Goal: Check status: Check status

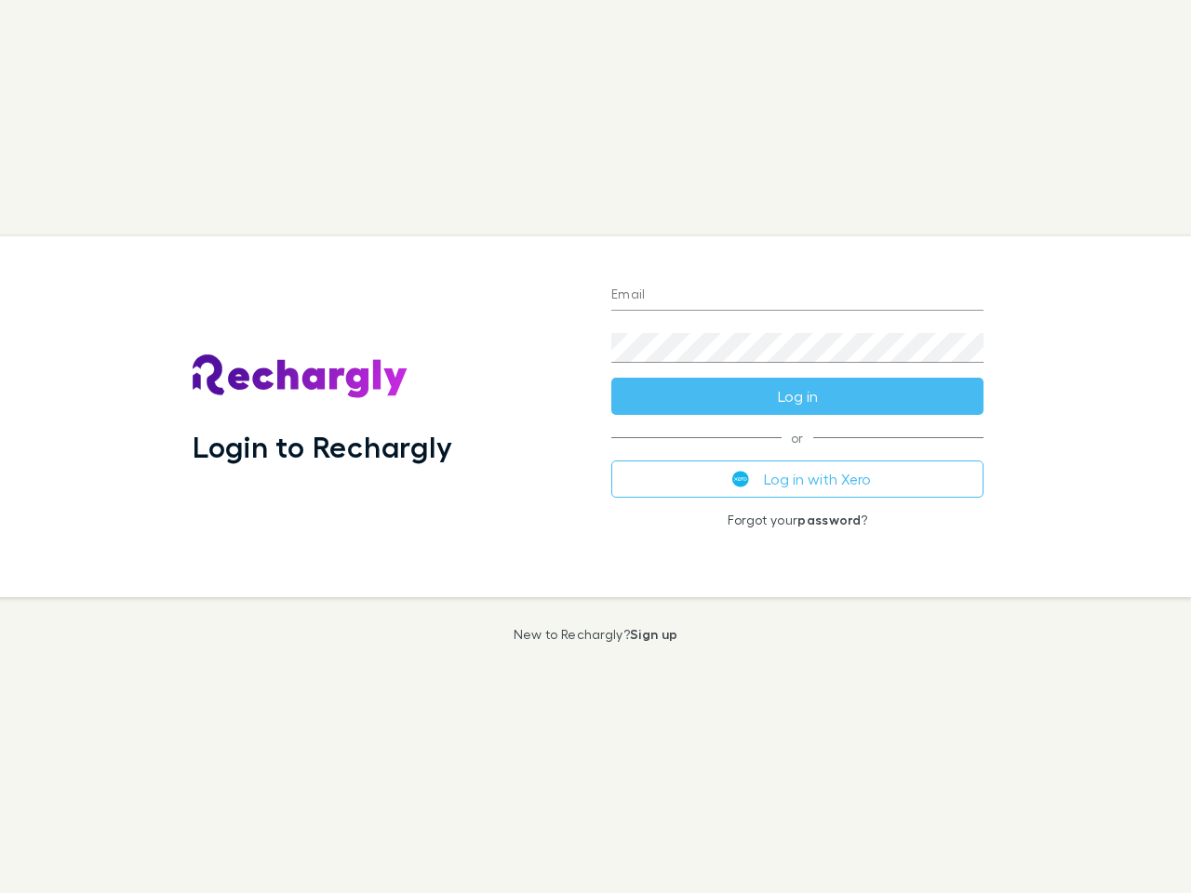
click at [595, 446] on div "Login to Rechargly" at bounding box center [387, 416] width 419 height 361
click at [797, 296] on input "Email" at bounding box center [797, 296] width 372 height 30
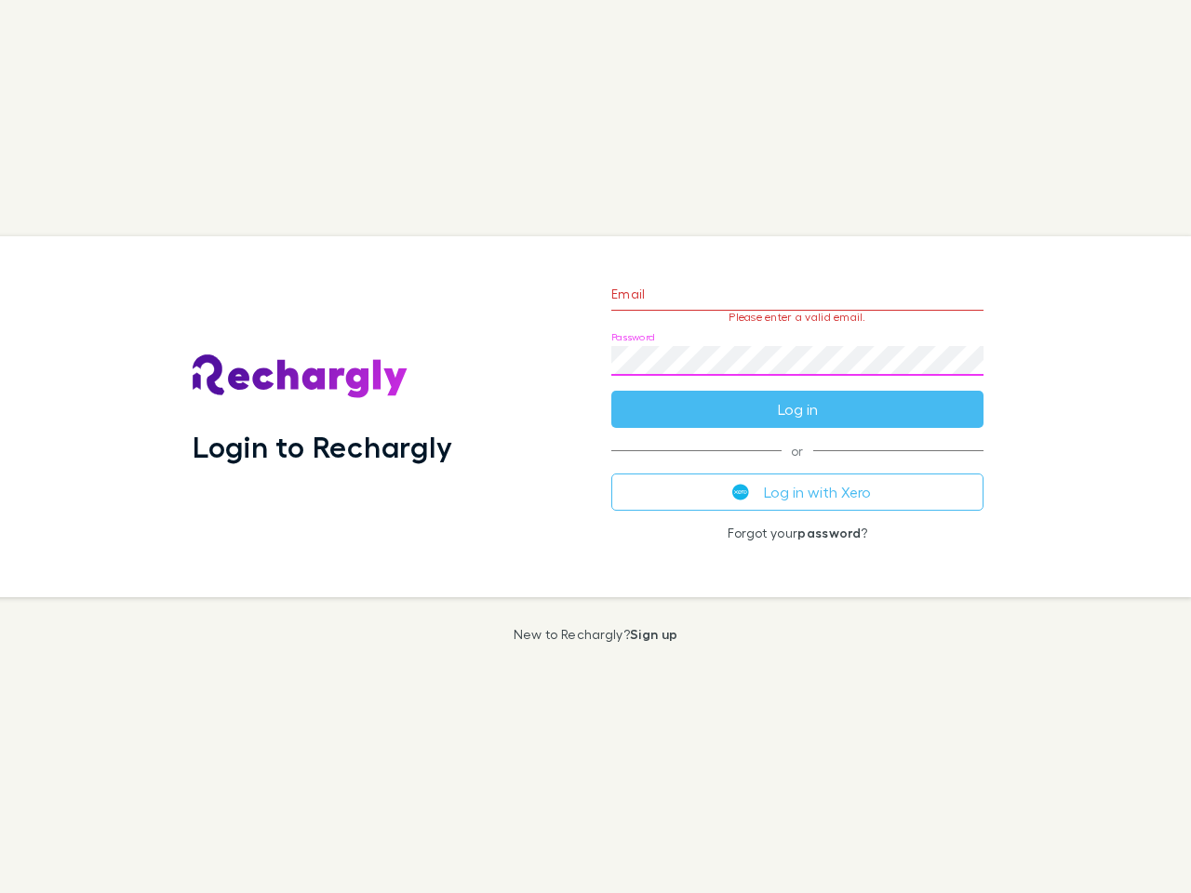
click at [797, 396] on form "Email Please enter a valid email. Password Log in" at bounding box center [797, 347] width 372 height 162
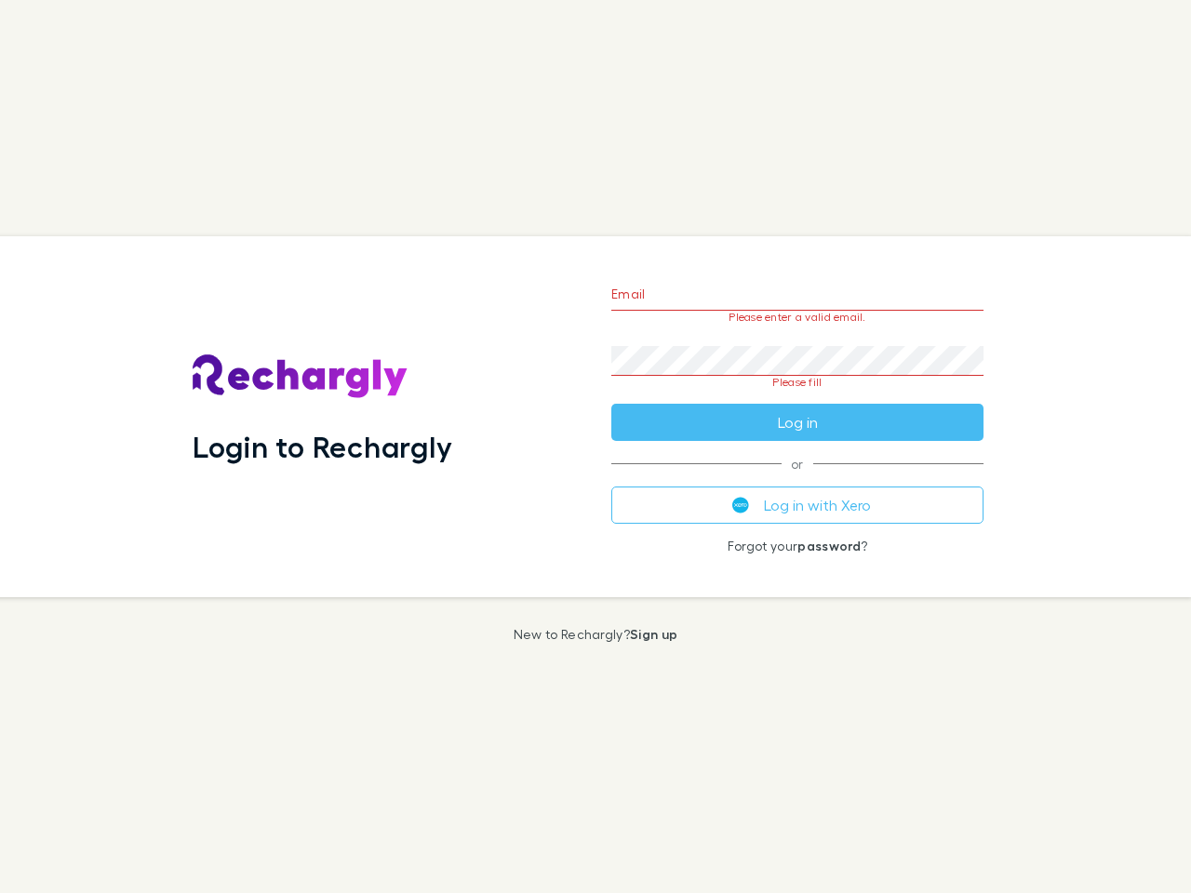
click at [797, 479] on div "Email Please enter a valid email. Password Please fill Log in or Log in with Xe…" at bounding box center [797, 416] width 402 height 361
